Goal: Task Accomplishment & Management: Use online tool/utility

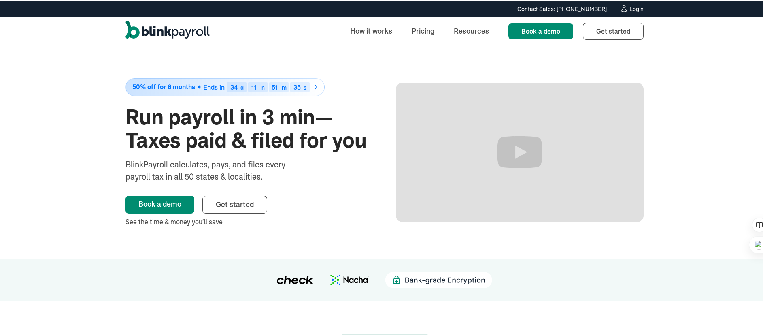
click at [639, 9] on div "Login" at bounding box center [636, 8] width 14 height 6
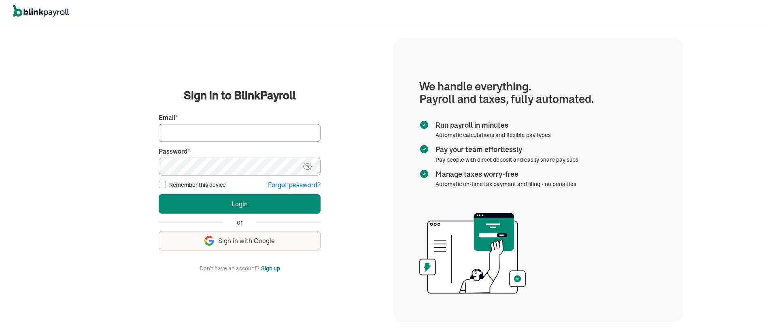
type input "tonya@laseoservice.com"
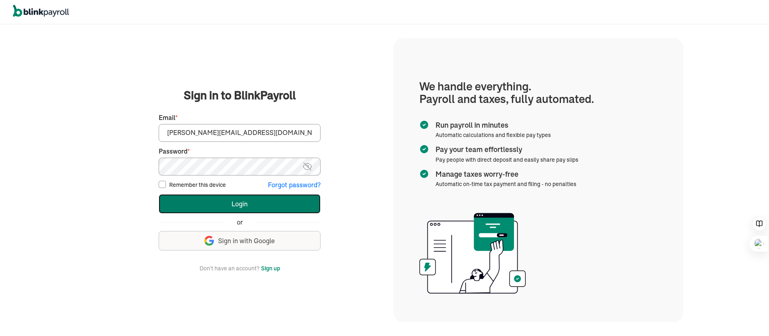
click at [239, 208] on button "Login" at bounding box center [240, 203] width 162 height 19
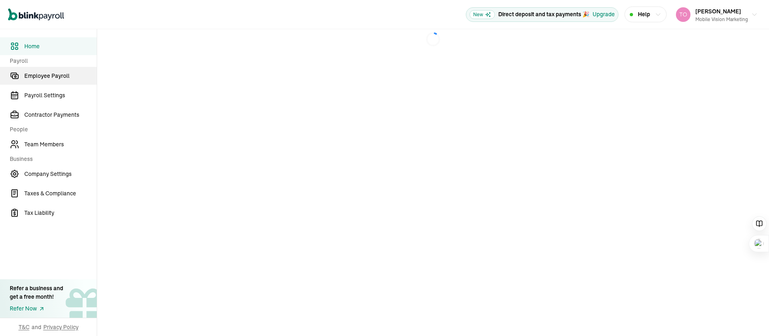
click at [58, 74] on span "Employee Payroll" at bounding box center [60, 76] width 72 height 8
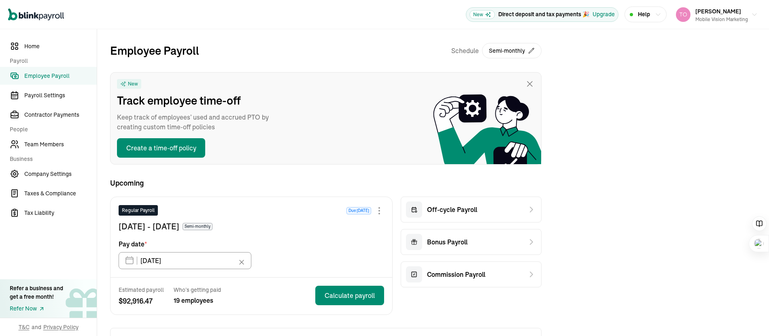
scroll to position [23, 0]
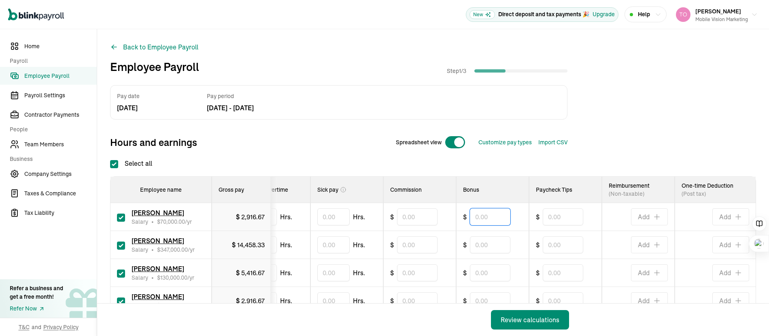
click at [488, 219] on input "text" at bounding box center [490, 216] width 40 height 17
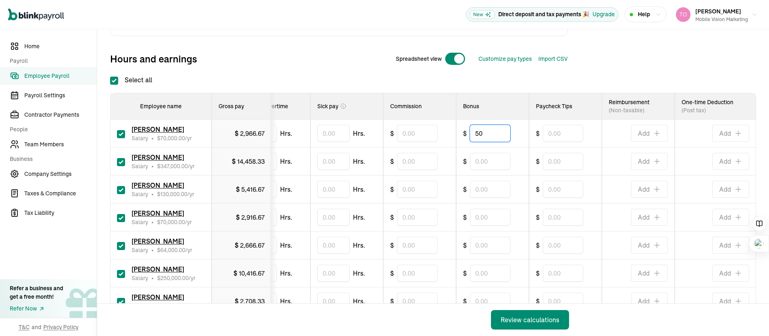
scroll to position [91, 0]
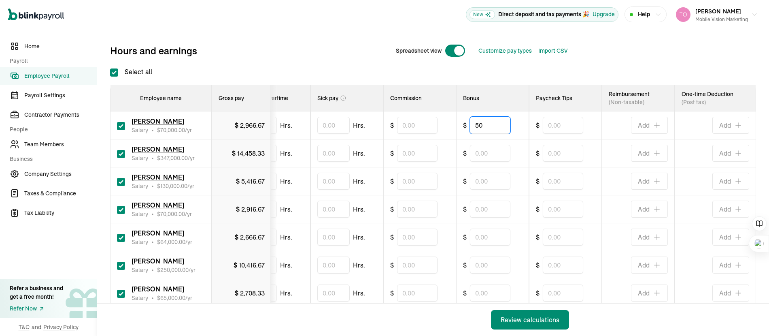
type input "50"
click at [481, 177] on input "text" at bounding box center [490, 180] width 40 height 17
type input "50"
click at [45, 270] on nav "Home Payroll Employee Payroll Payroll Settings Contractor Payments People Team …" at bounding box center [48, 182] width 97 height 306
click at [472, 208] on input "text" at bounding box center [490, 208] width 40 height 17
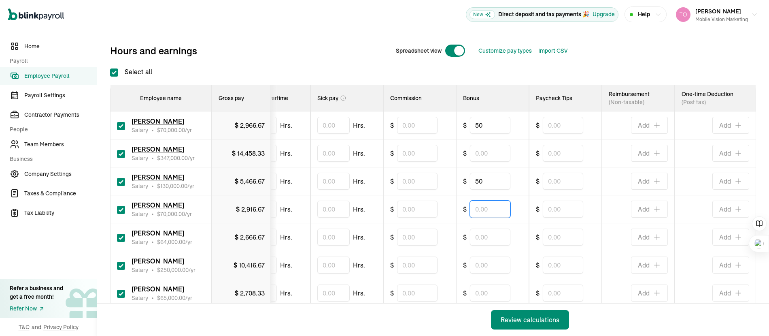
click at [474, 209] on input "text" at bounding box center [490, 208] width 40 height 17
type input "50"
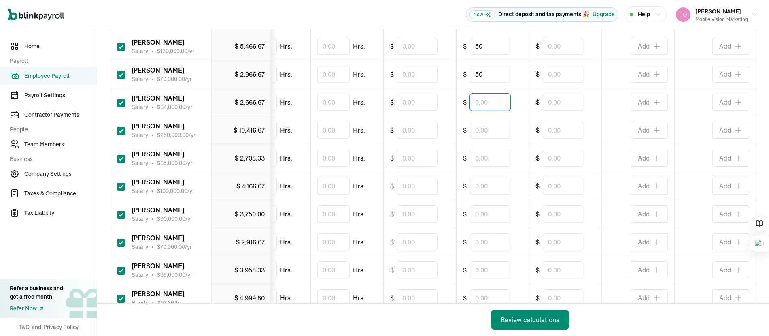
click at [482, 107] on input "text" at bounding box center [490, 101] width 40 height 17
type input "50"
click at [480, 133] on input "text" at bounding box center [490, 129] width 40 height 17
type input "50"
click at [480, 156] on input "text" at bounding box center [490, 157] width 40 height 17
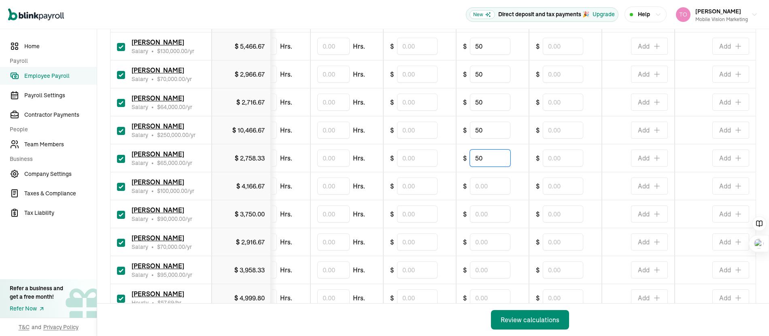
type input "50"
click at [480, 215] on input "text" at bounding box center [490, 213] width 40 height 17
click at [474, 215] on input "text" at bounding box center [490, 213] width 40 height 17
type input "50"
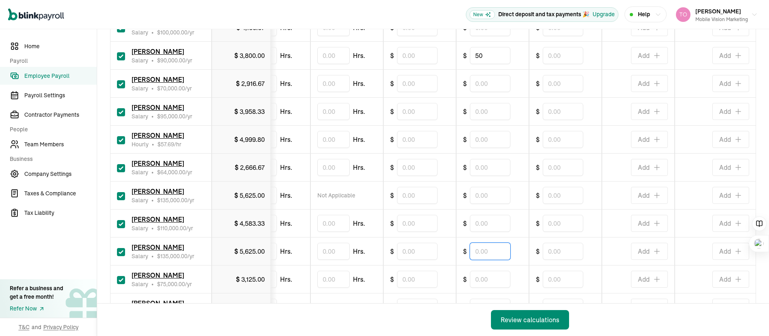
click at [482, 257] on input "text" at bounding box center [490, 250] width 40 height 17
type input "50"
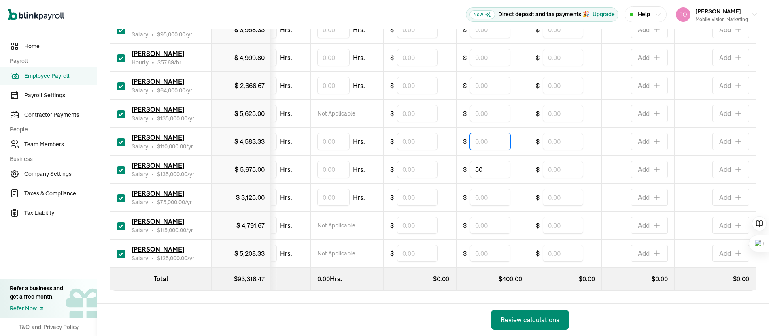
click at [478, 135] on input "text" at bounding box center [490, 141] width 40 height 17
type input "50"
click at [534, 322] on div "Review calculations" at bounding box center [530, 319] width 59 height 10
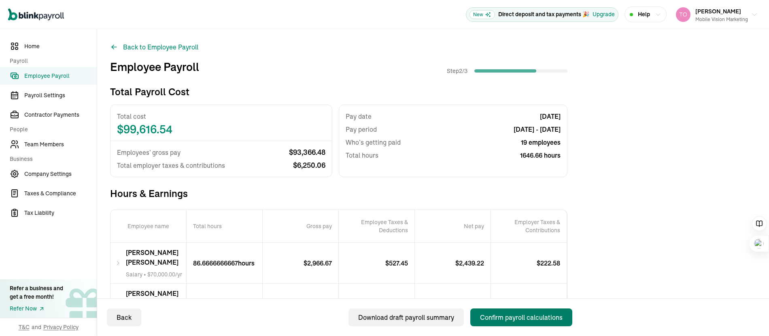
click at [505, 317] on div "Confirm payroll calculations" at bounding box center [521, 317] width 83 height 10
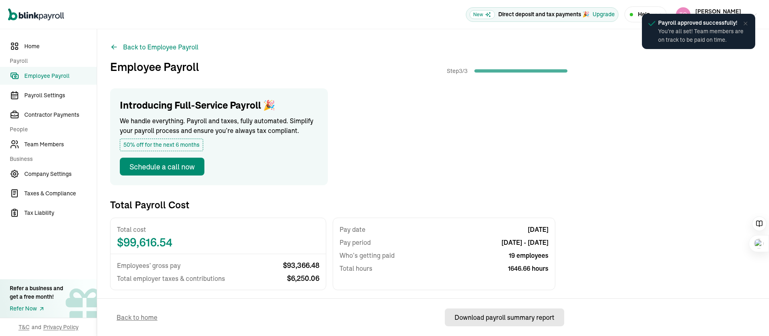
click at [505, 317] on div "Download payroll summary report" at bounding box center [505, 317] width 100 height 10
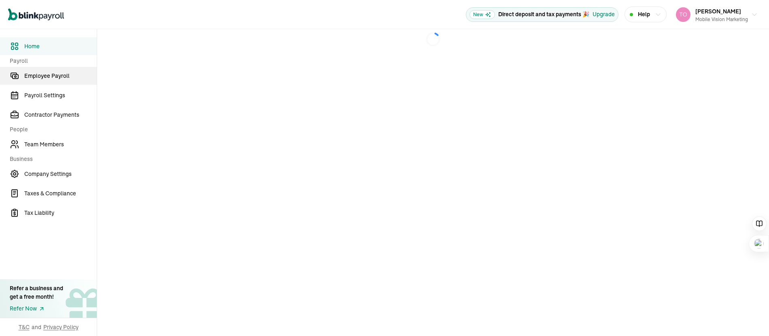
click at [58, 74] on span "Employee Payroll" at bounding box center [60, 76] width 72 height 8
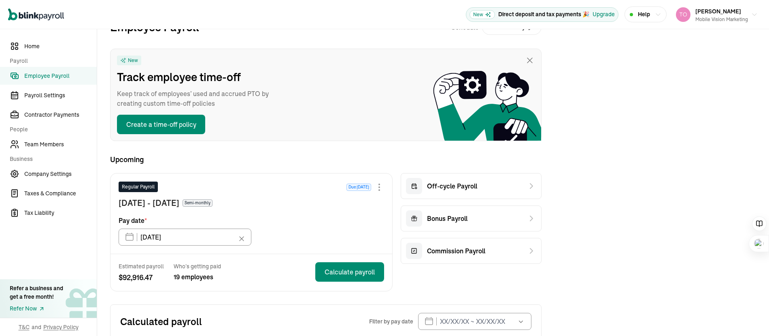
scroll to position [23, 0]
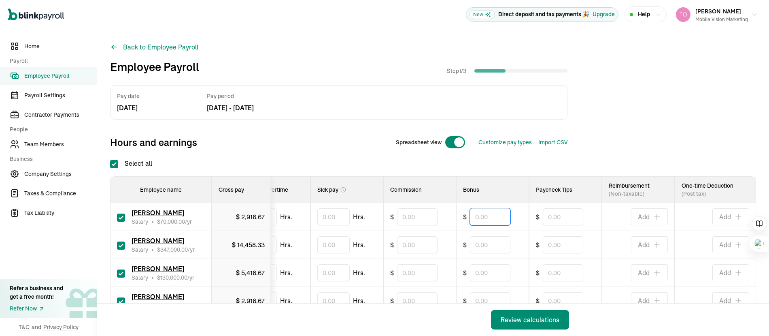
click at [488, 219] on input "text" at bounding box center [490, 216] width 40 height 17
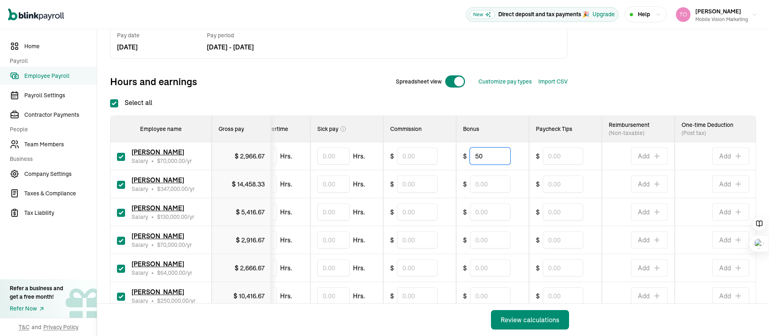
scroll to position [91, 0]
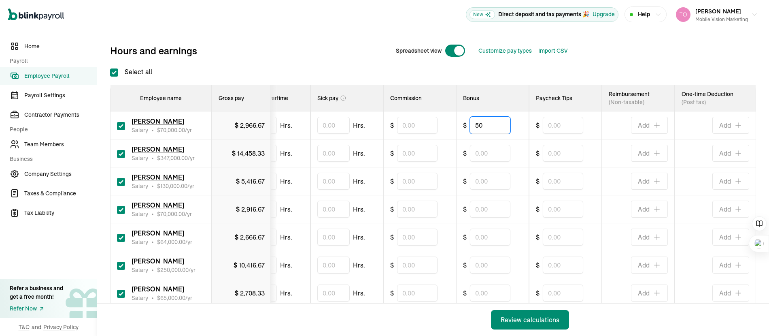
type input "50"
click at [481, 177] on input "text" at bounding box center [490, 180] width 40 height 17
type input "50"
click at [45, 270] on nav "Home Payroll Employee Payroll Payroll Settings Contractor Payments People Team …" at bounding box center [48, 182] width 97 height 306
click at [472, 208] on input "text" at bounding box center [490, 208] width 40 height 17
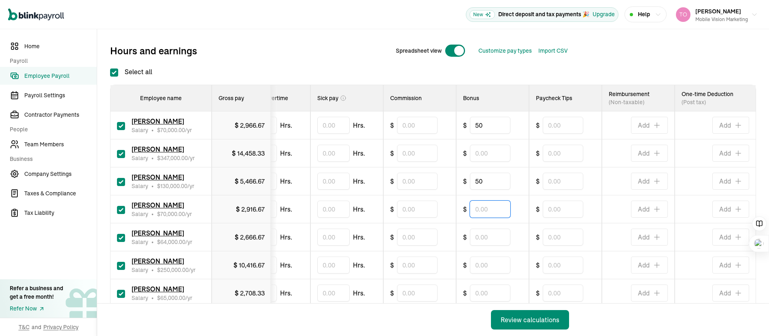
click at [474, 209] on input "text" at bounding box center [490, 208] width 40 height 17
type input "50"
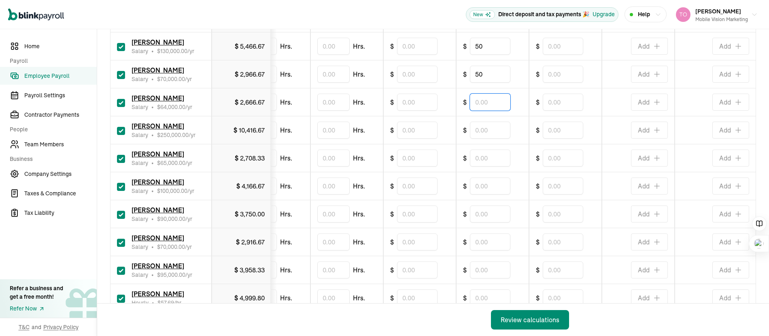
click at [482, 107] on input "text" at bounding box center [490, 101] width 40 height 17
type input "50"
click at [480, 133] on input "text" at bounding box center [490, 129] width 40 height 17
type input "50"
click at [480, 156] on input "text" at bounding box center [490, 157] width 40 height 17
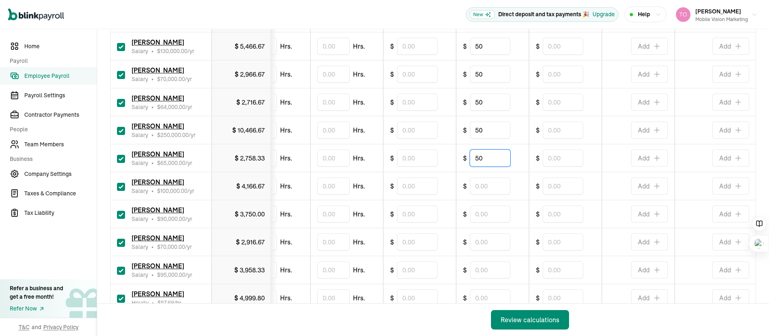
type input "50"
click at [480, 215] on input "text" at bounding box center [490, 213] width 40 height 17
click at [474, 215] on input "text" at bounding box center [490, 213] width 40 height 17
type input "50"
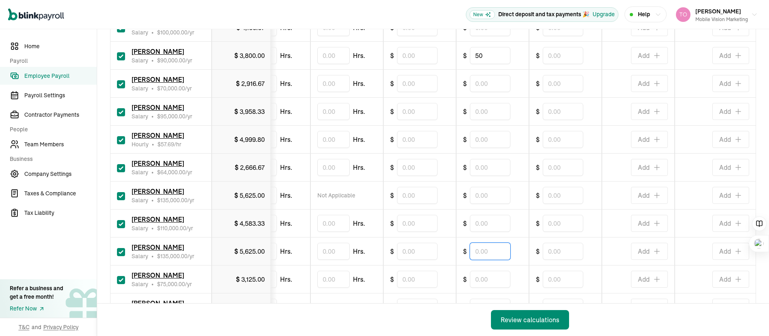
click at [482, 257] on input "text" at bounding box center [490, 250] width 40 height 17
type input "50"
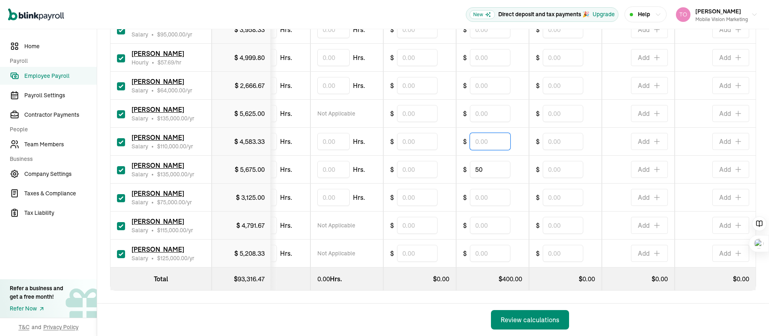
click at [478, 135] on input "text" at bounding box center [490, 141] width 40 height 17
type input "50"
click at [534, 322] on div "Review calculations" at bounding box center [530, 319] width 59 height 10
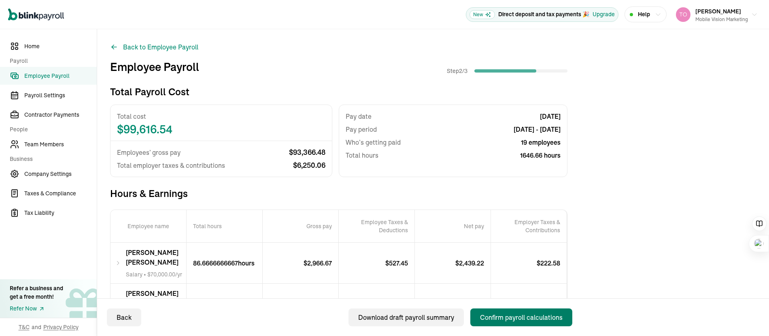
click at [505, 317] on div "Confirm payroll calculations" at bounding box center [521, 317] width 83 height 10
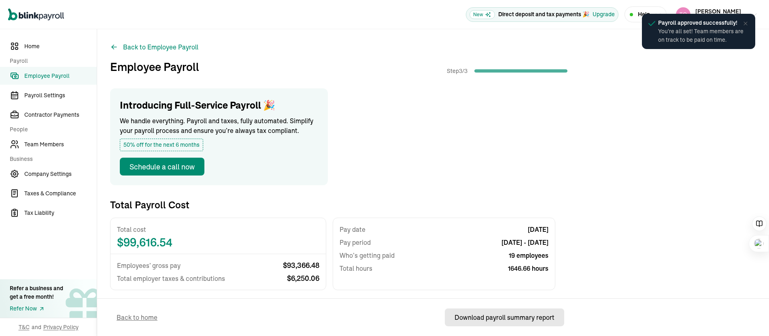
click at [505, 317] on div "Download payroll summary report" at bounding box center [505, 317] width 100 height 10
